Goal: Transaction & Acquisition: Download file/media

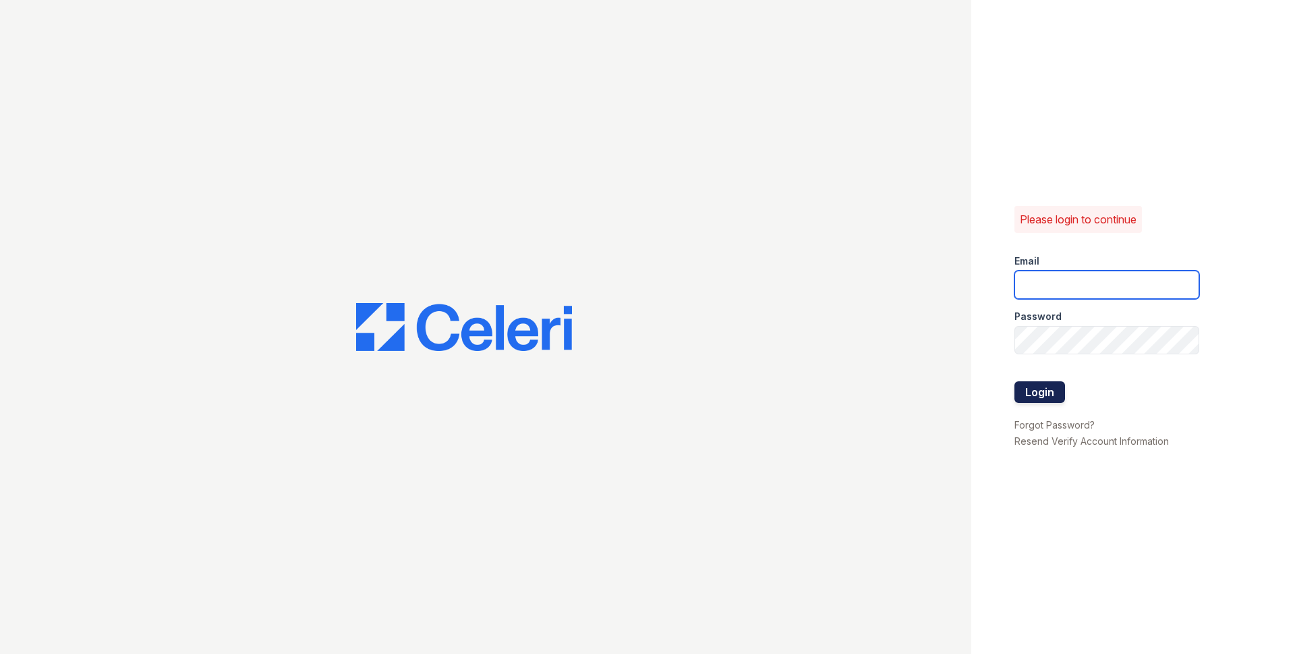
type input "[EMAIL_ADDRESS][DOMAIN_NAME]"
click at [1044, 391] on button "Login" at bounding box center [1040, 392] width 51 height 22
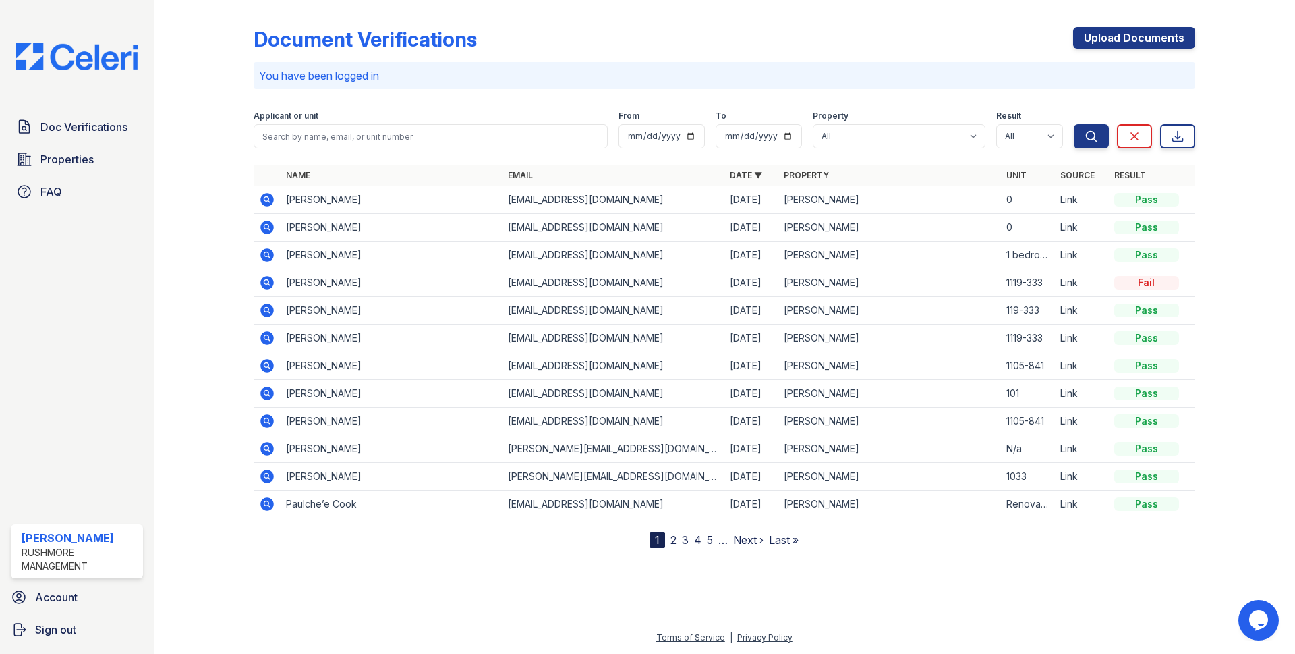
click at [262, 224] on icon at bounding box center [266, 227] width 13 height 13
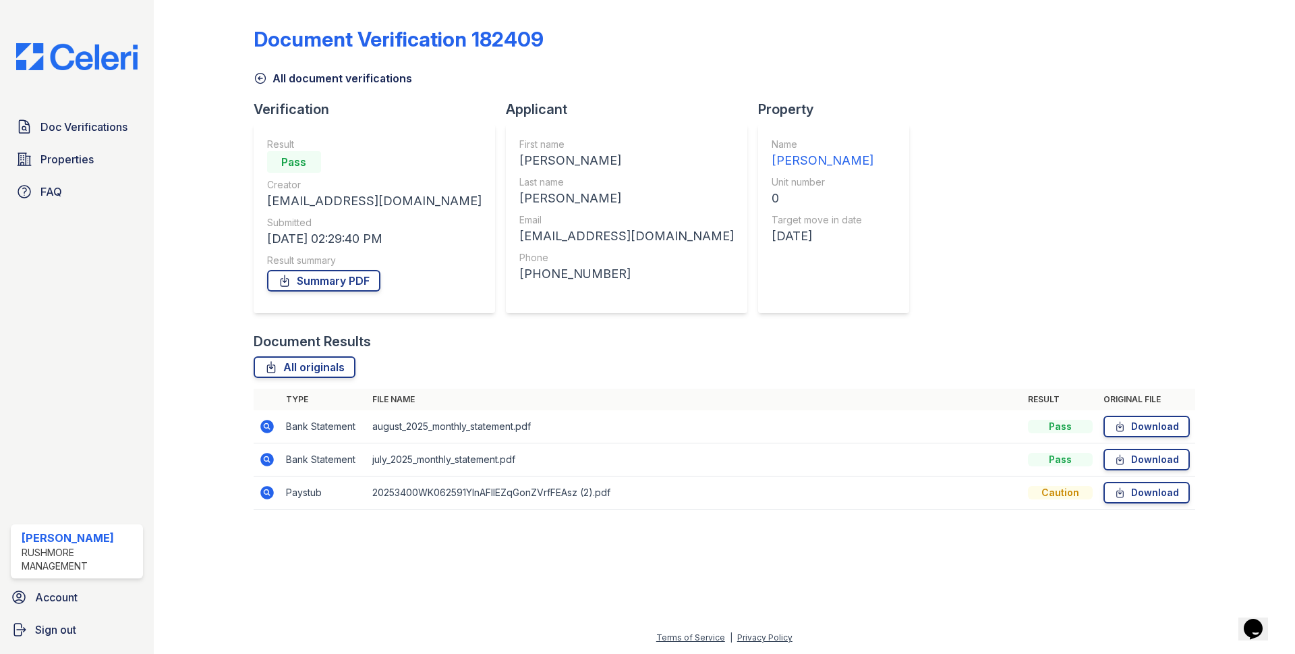
click at [267, 494] on icon at bounding box center [266, 492] width 13 height 13
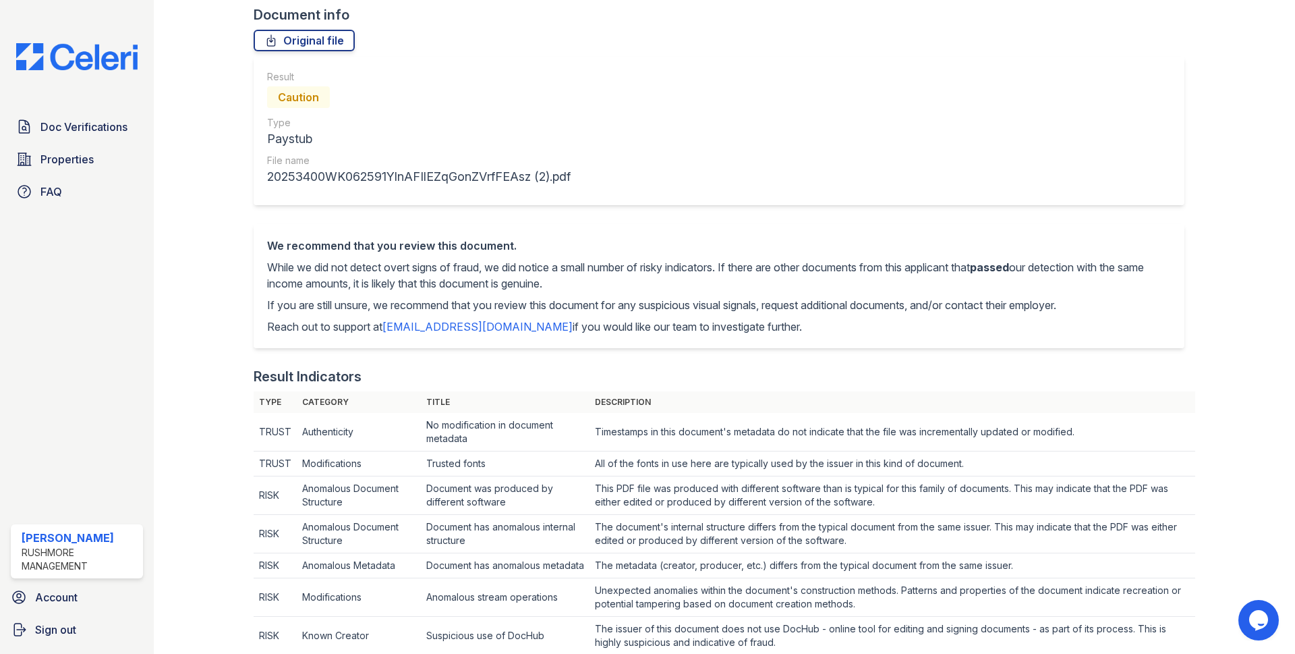
scroll to position [67, 0]
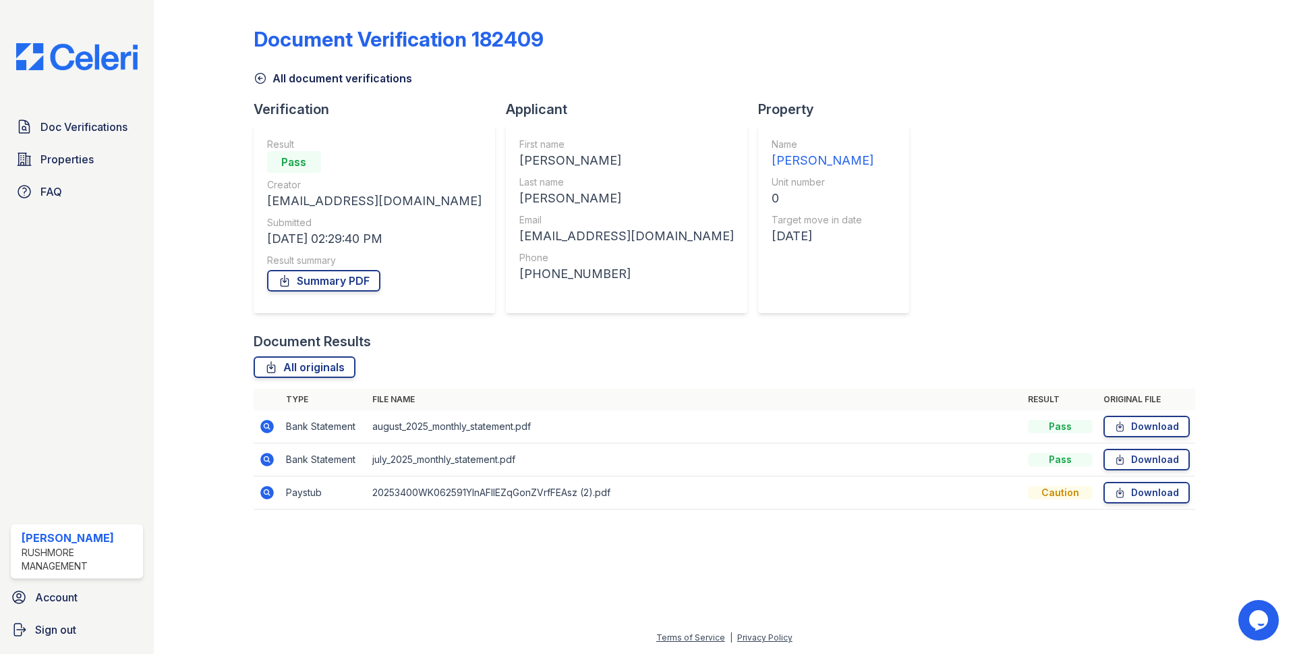
click at [264, 428] on icon at bounding box center [266, 426] width 13 height 13
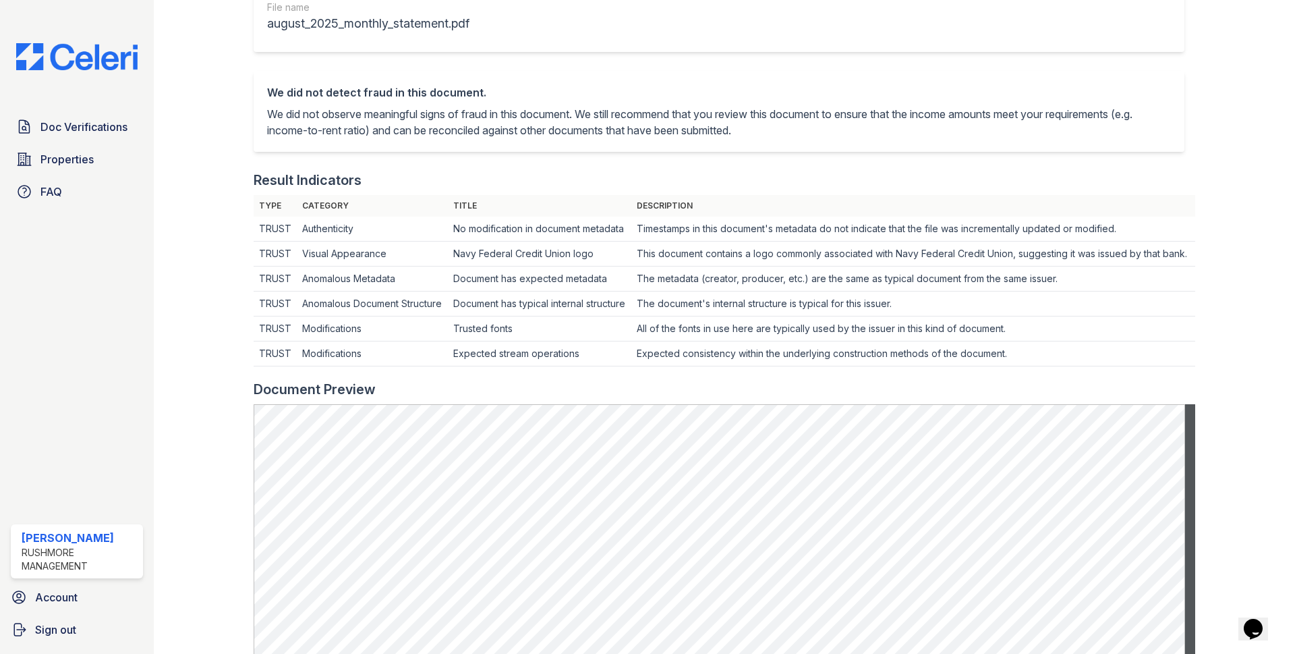
scroll to position [135, 0]
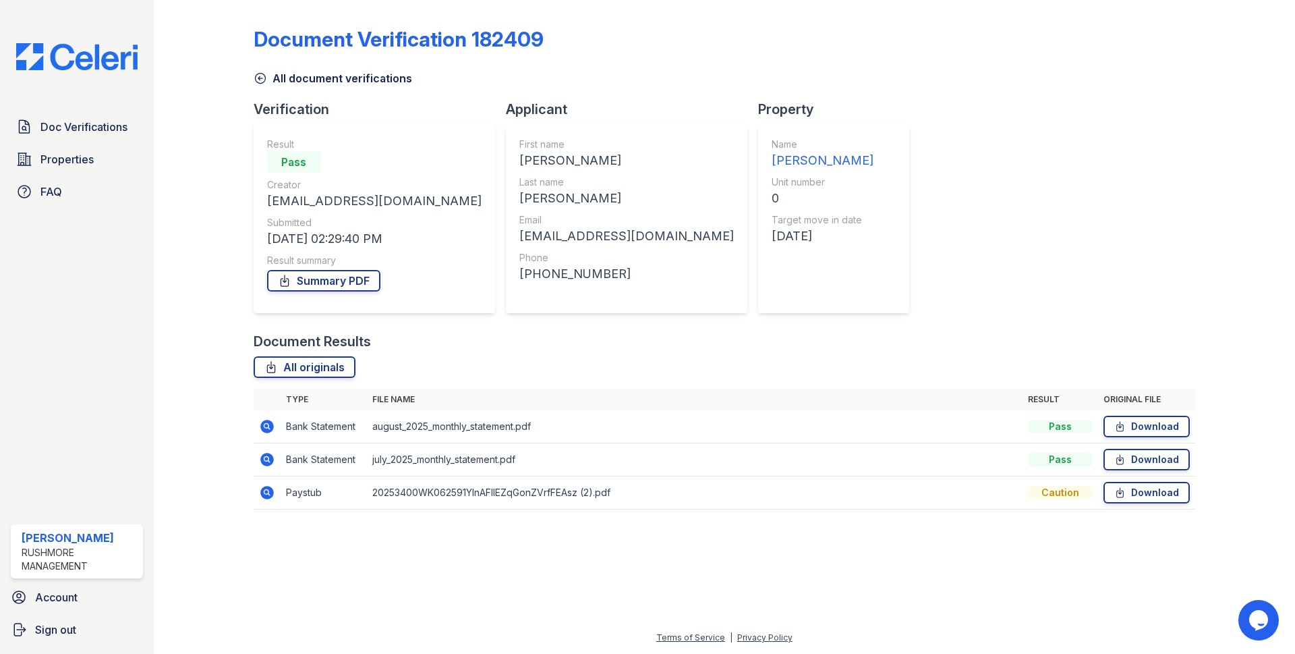
click at [262, 427] on icon at bounding box center [266, 426] width 13 height 13
click at [265, 457] on icon at bounding box center [267, 459] width 16 height 16
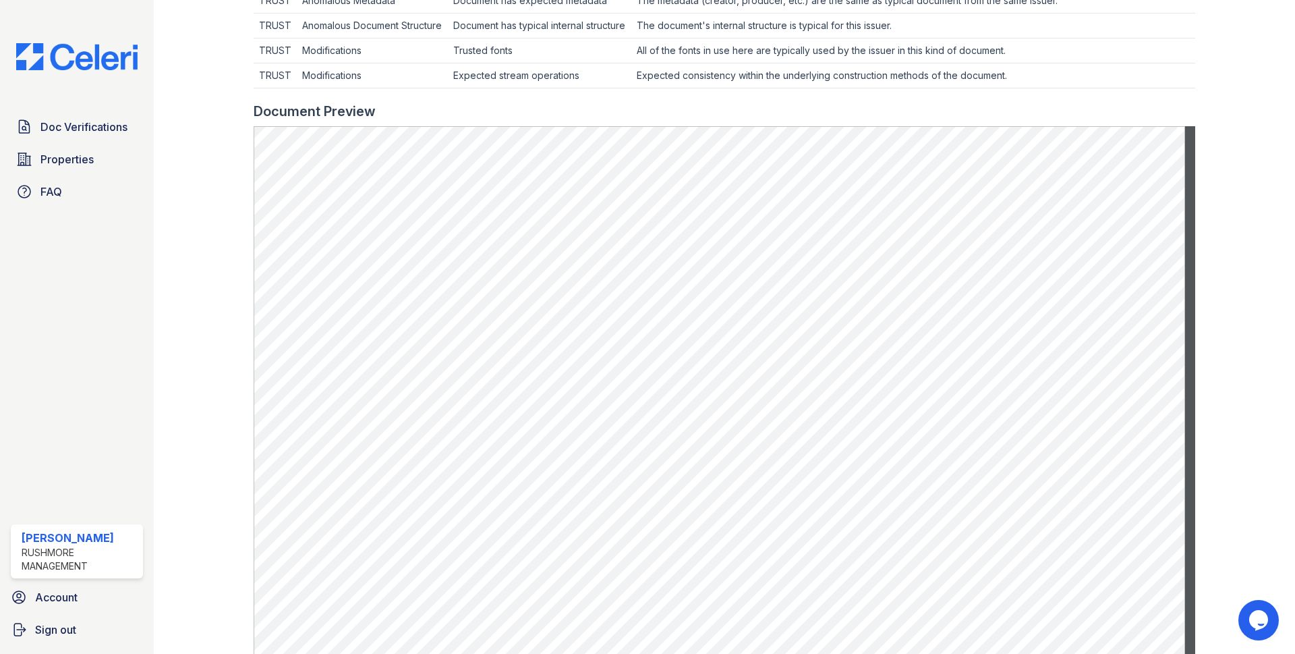
scroll to position [540, 0]
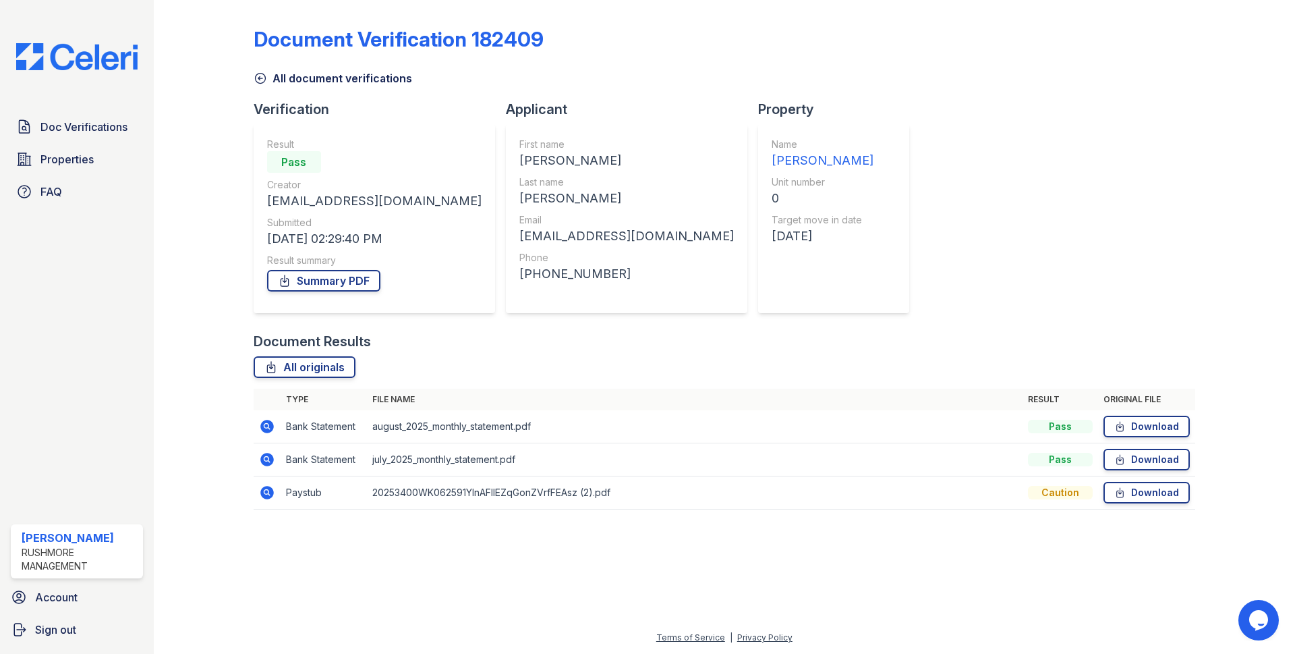
click at [264, 488] on icon at bounding box center [266, 492] width 13 height 13
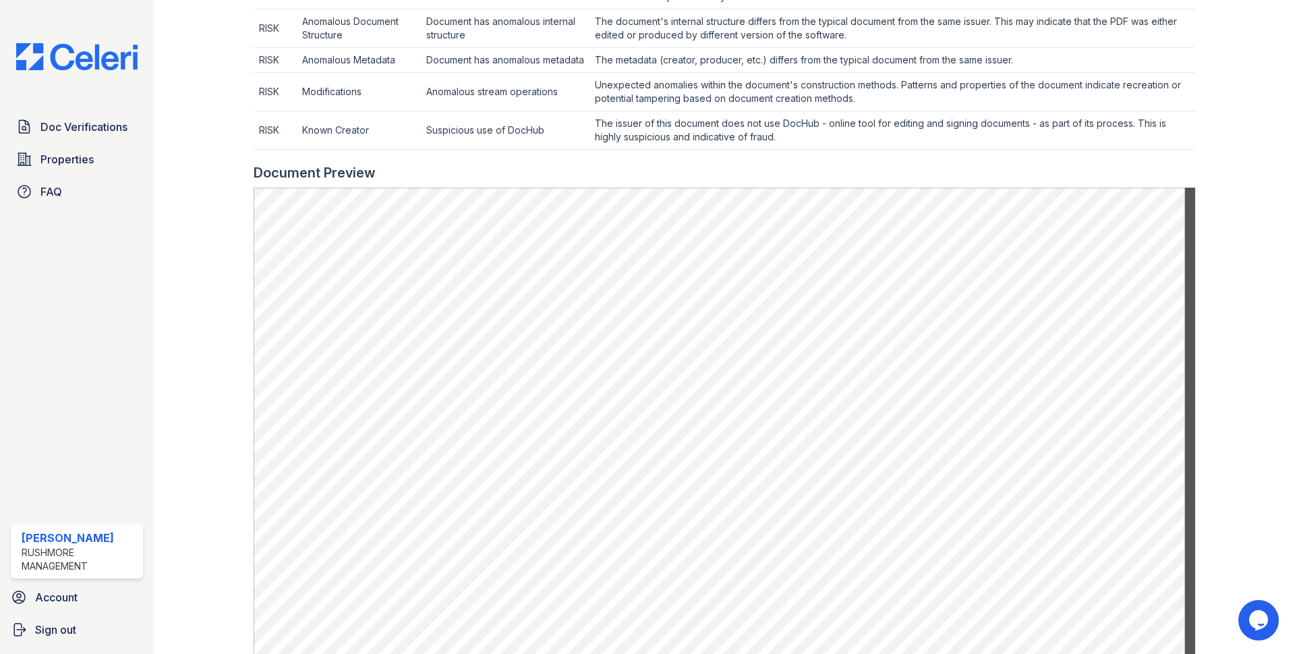
scroll to position [607, 0]
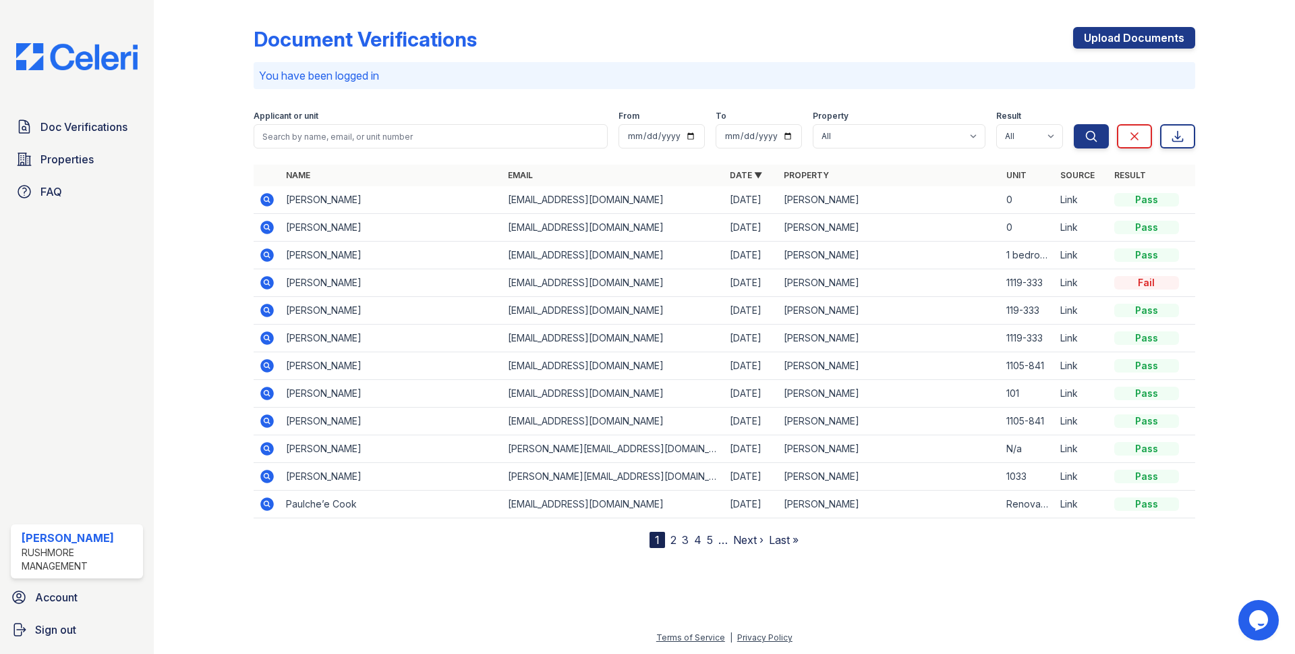
click at [264, 200] on icon at bounding box center [267, 200] width 16 height 16
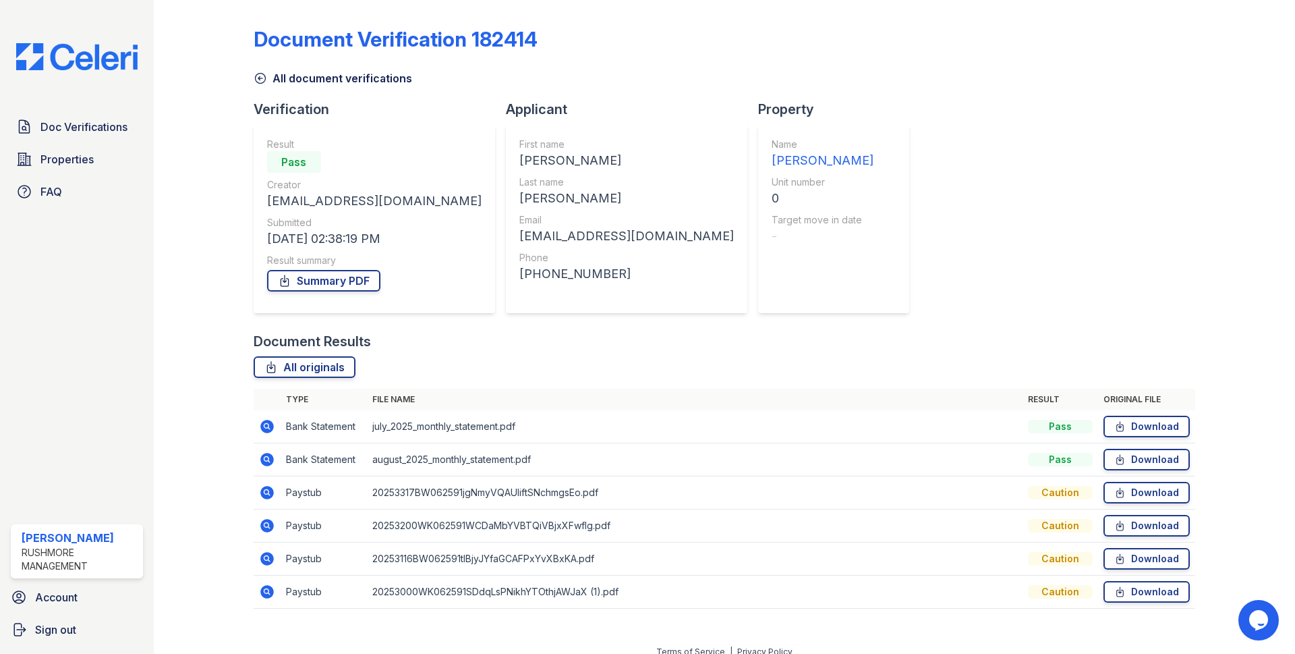
click at [268, 492] on icon at bounding box center [266, 492] width 13 height 13
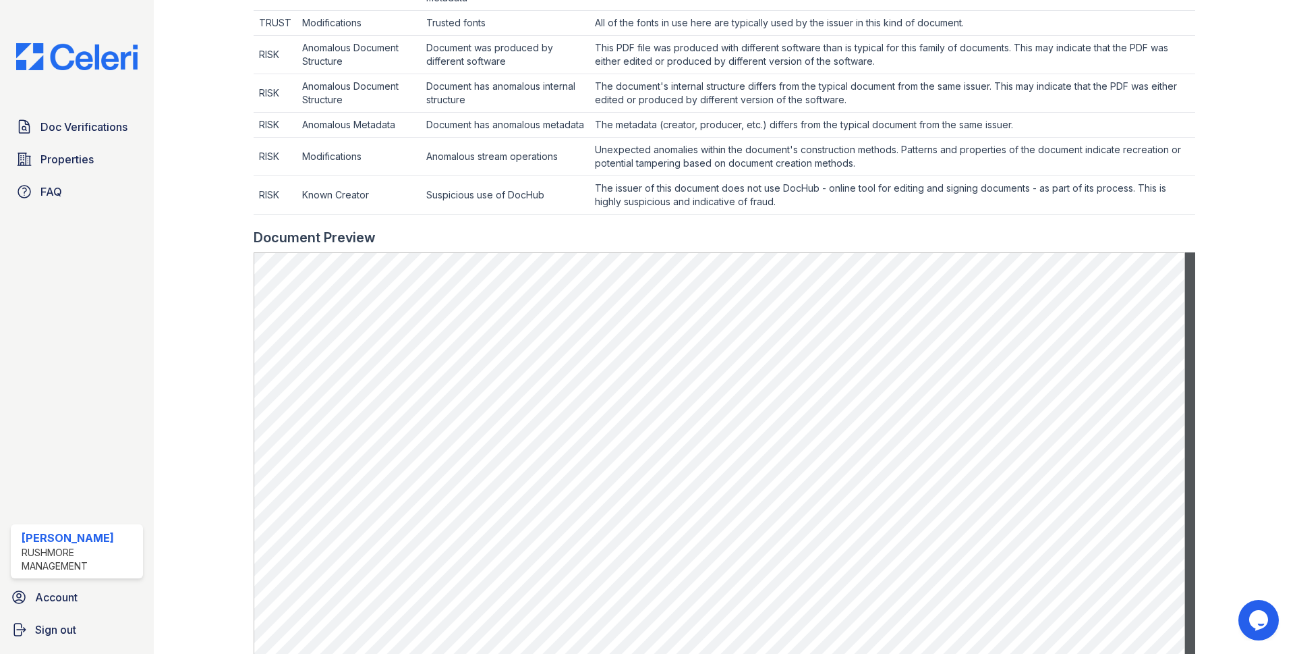
scroll to position [607, 0]
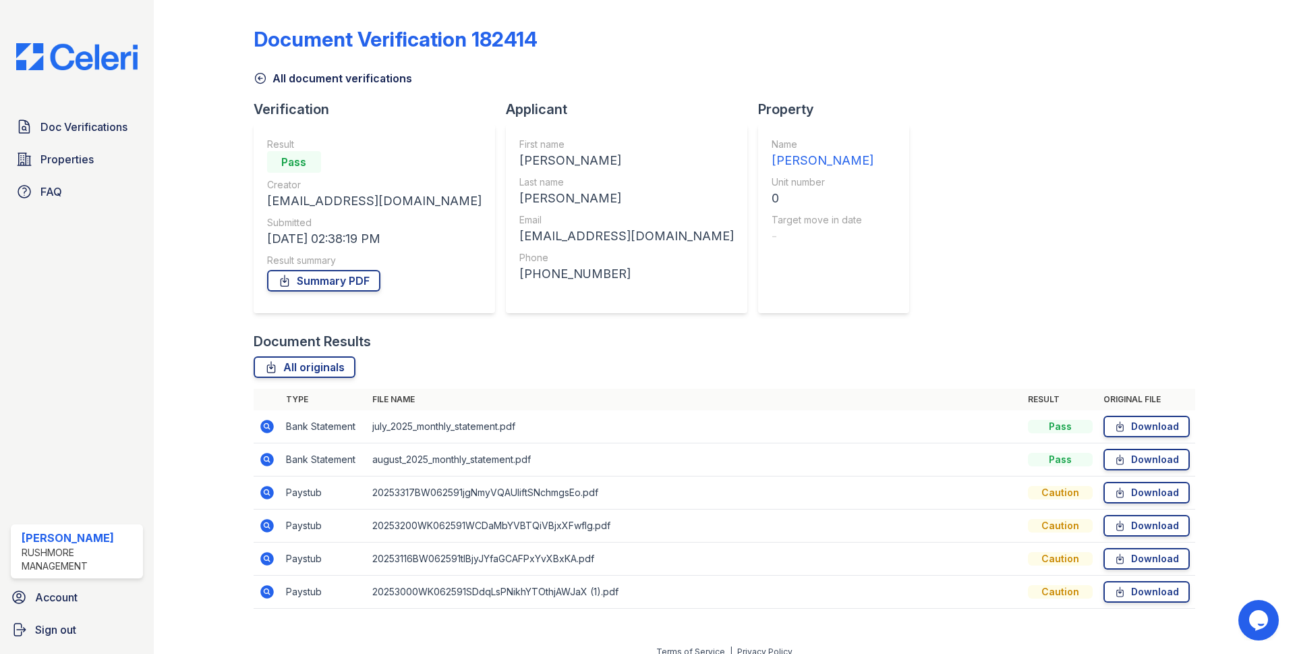
scroll to position [14, 0]
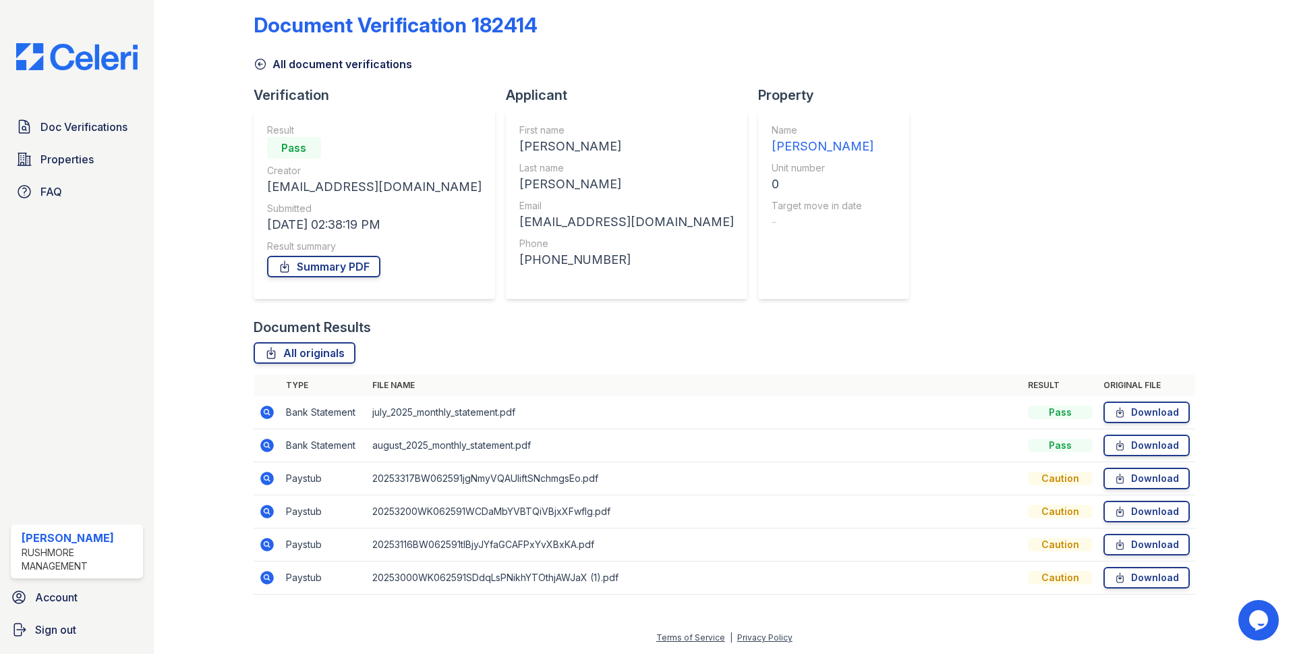
click at [262, 480] on icon at bounding box center [266, 478] width 13 height 13
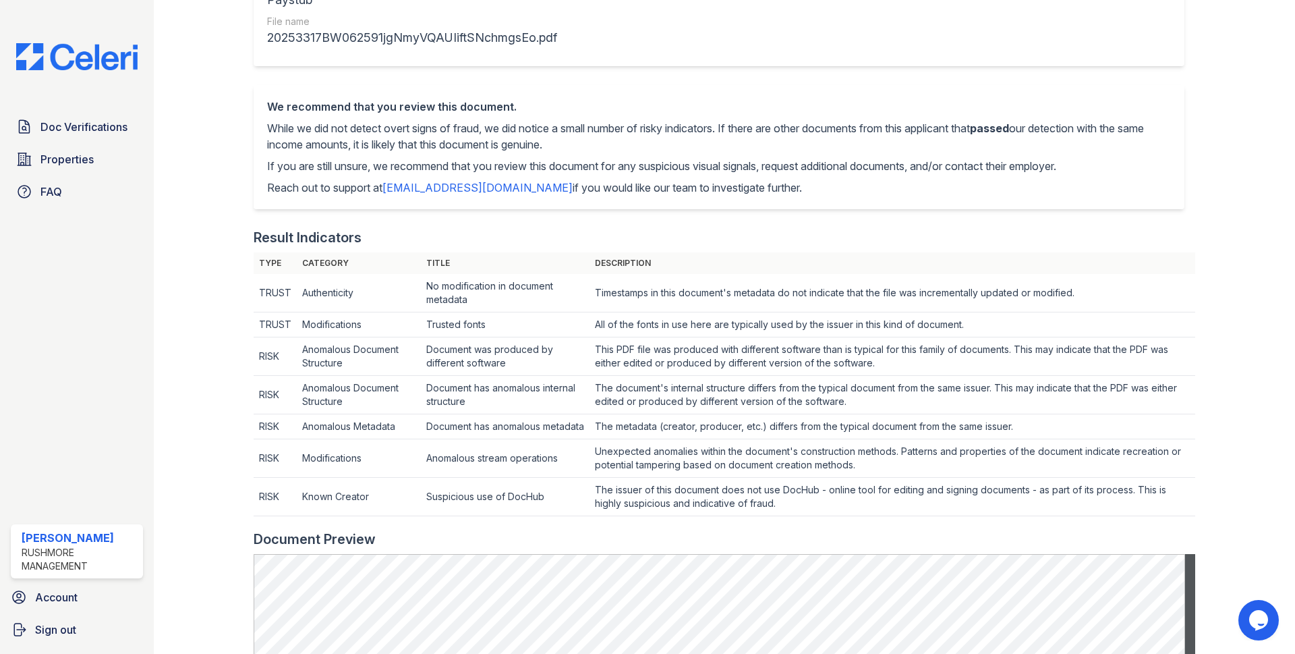
scroll to position [135, 0]
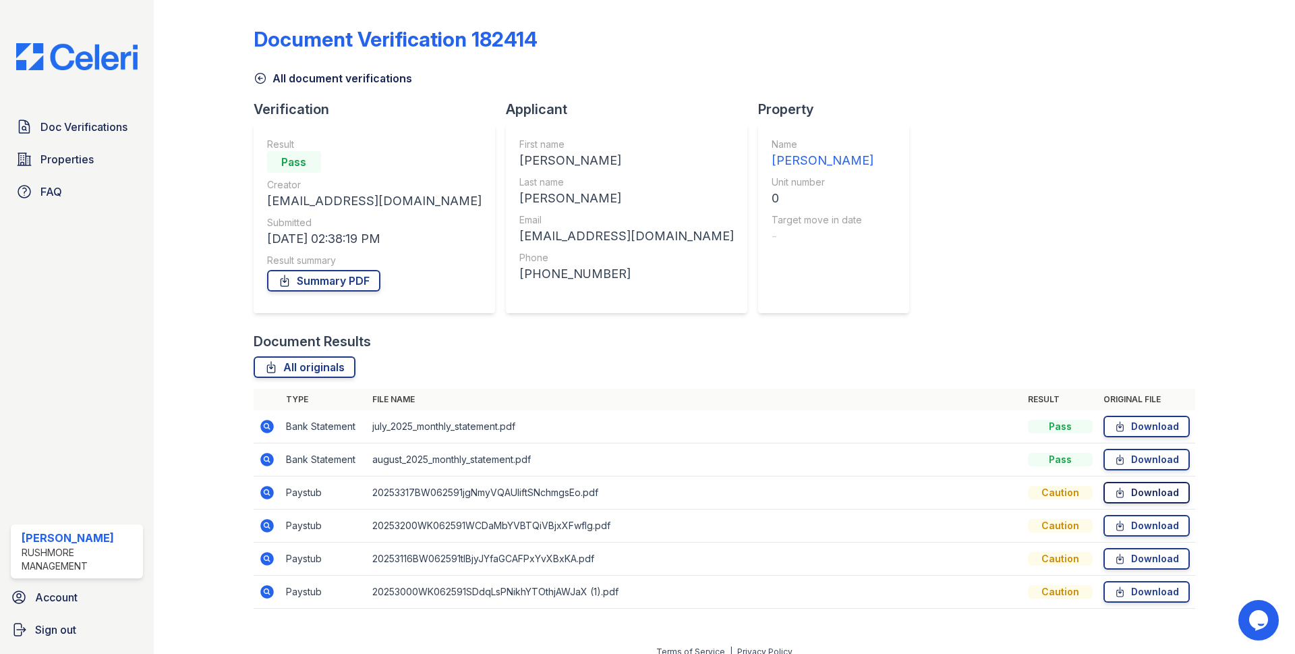
click at [1163, 494] on link "Download" at bounding box center [1147, 493] width 86 height 22
click at [267, 526] on icon at bounding box center [267, 525] width 16 height 16
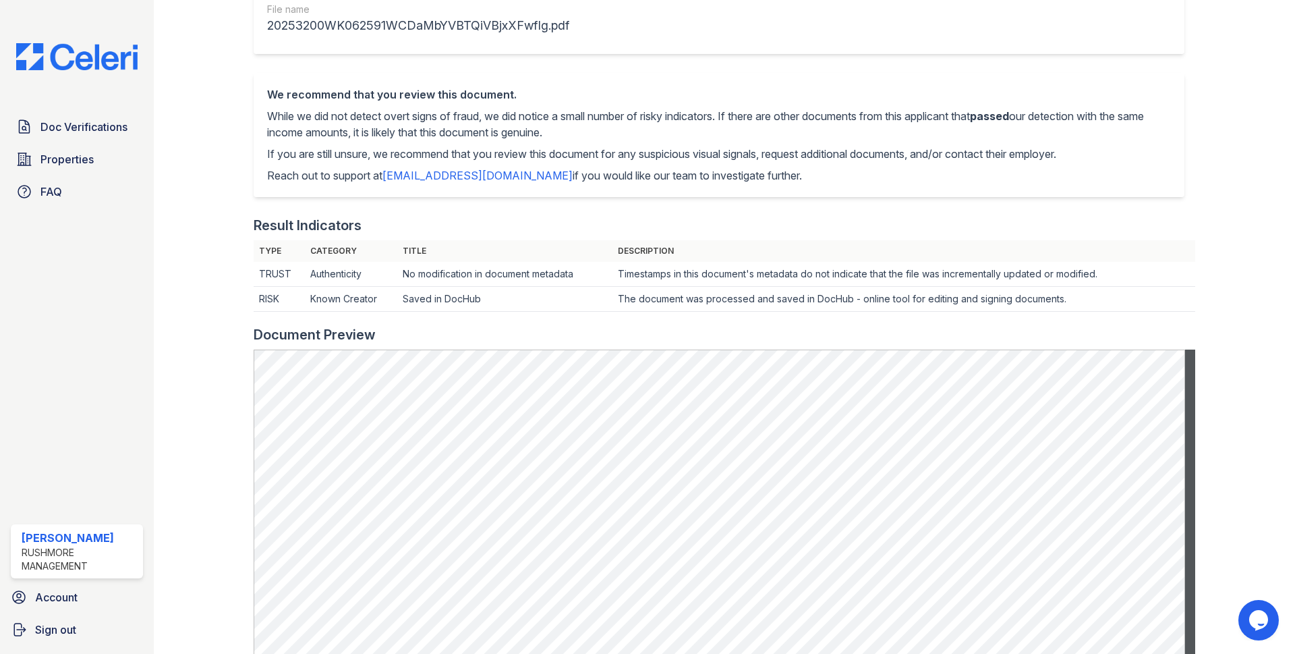
scroll to position [202, 0]
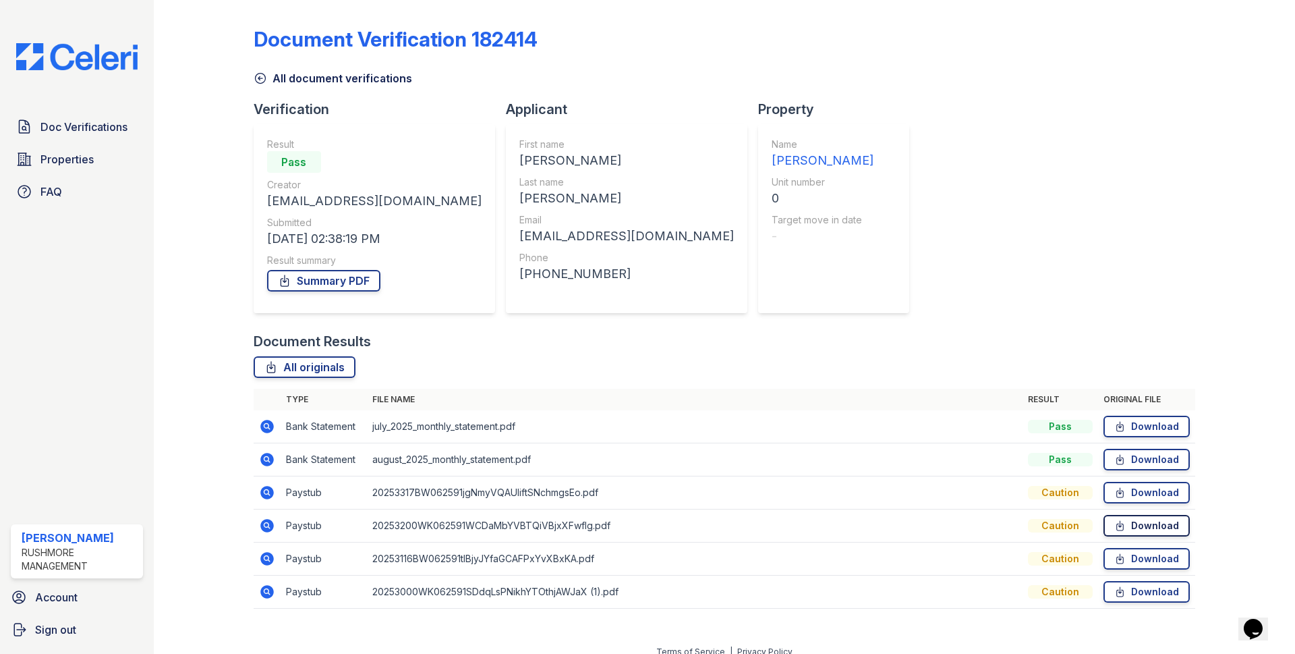
click at [1141, 528] on link "Download" at bounding box center [1147, 526] width 86 height 22
